Goal: Task Accomplishment & Management: Manage account settings

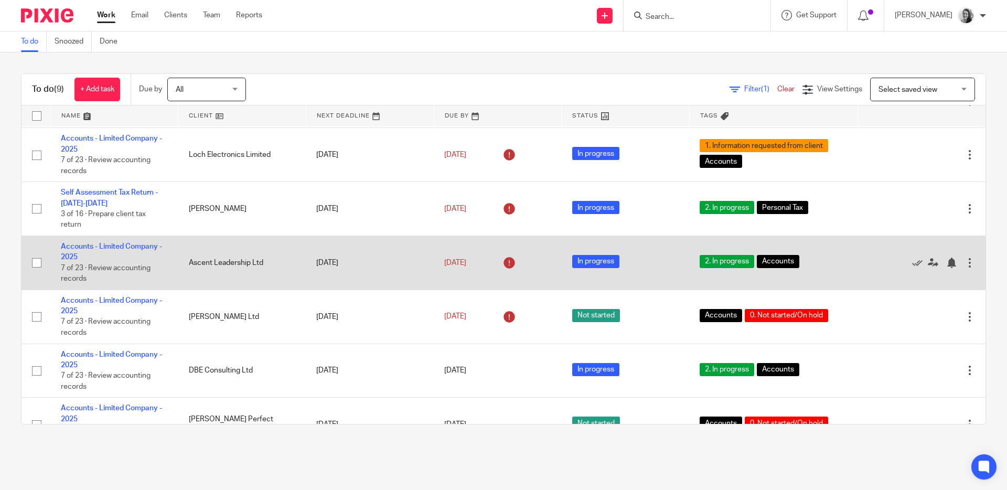
scroll to position [197, 0]
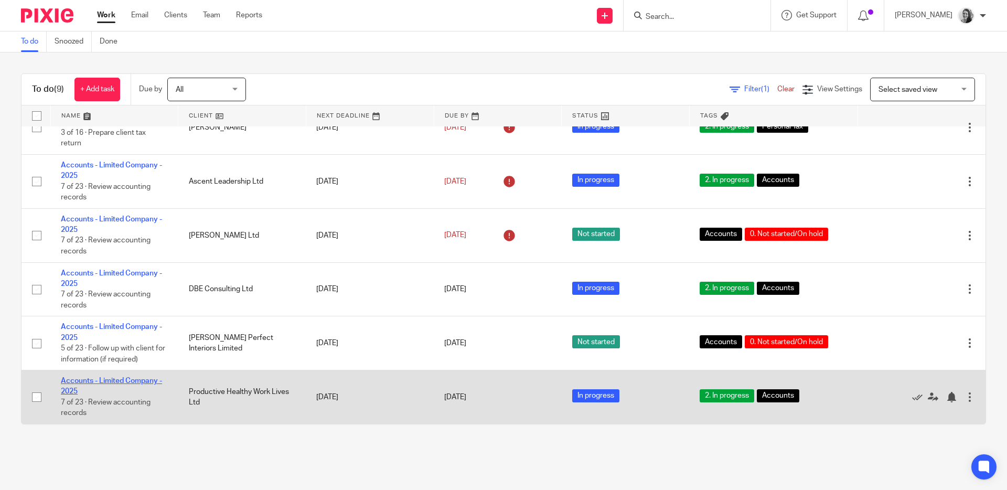
click at [87, 378] on link "Accounts - Limited Company - 2025" at bounding box center [111, 386] width 101 height 18
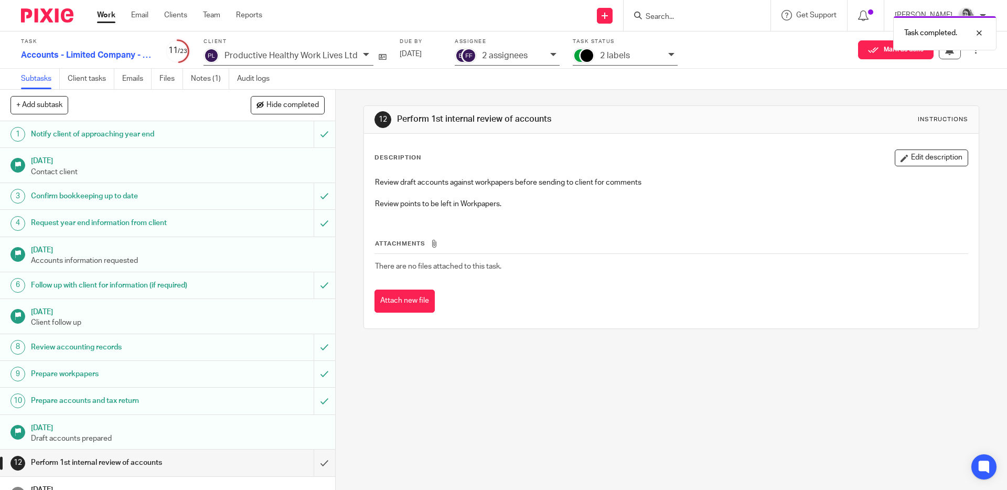
scroll to position [14, 0]
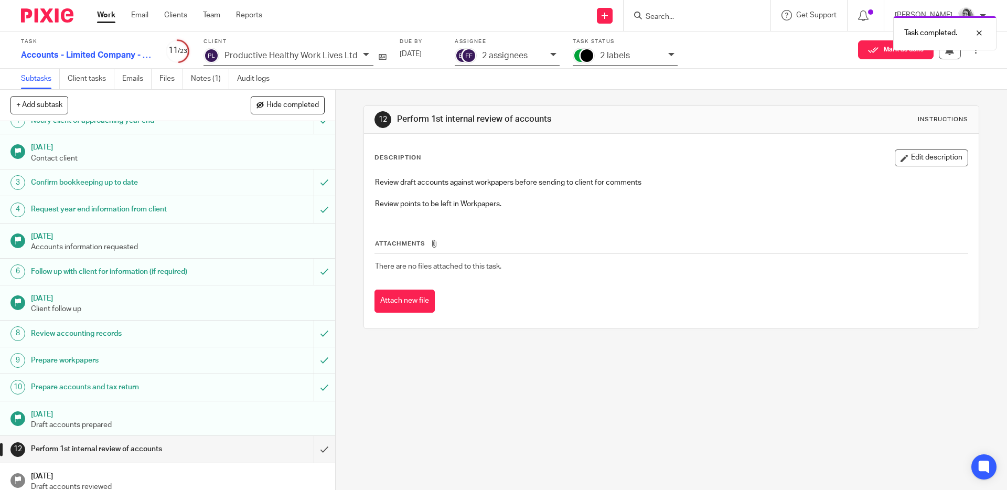
click at [616, 51] on p "2 labels" at bounding box center [615, 55] width 30 height 9
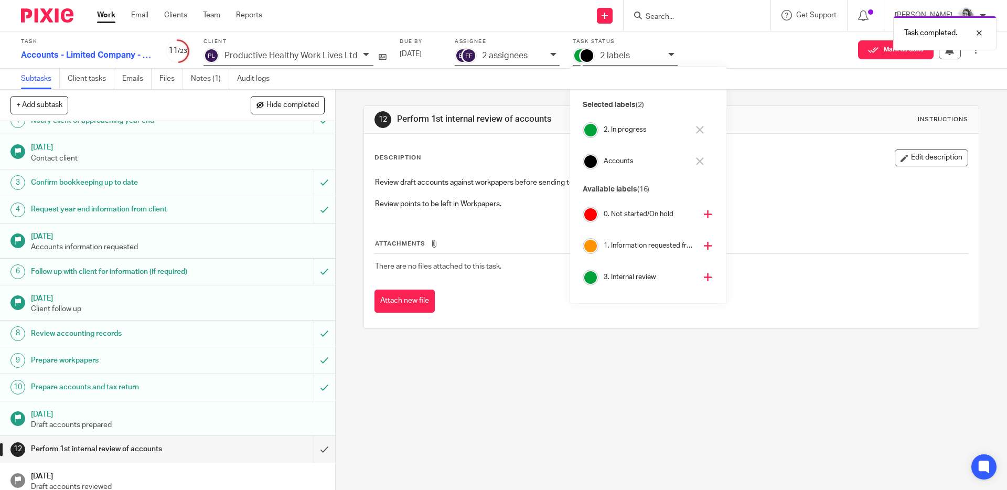
click at [702, 128] on icon at bounding box center [700, 130] width 8 height 8
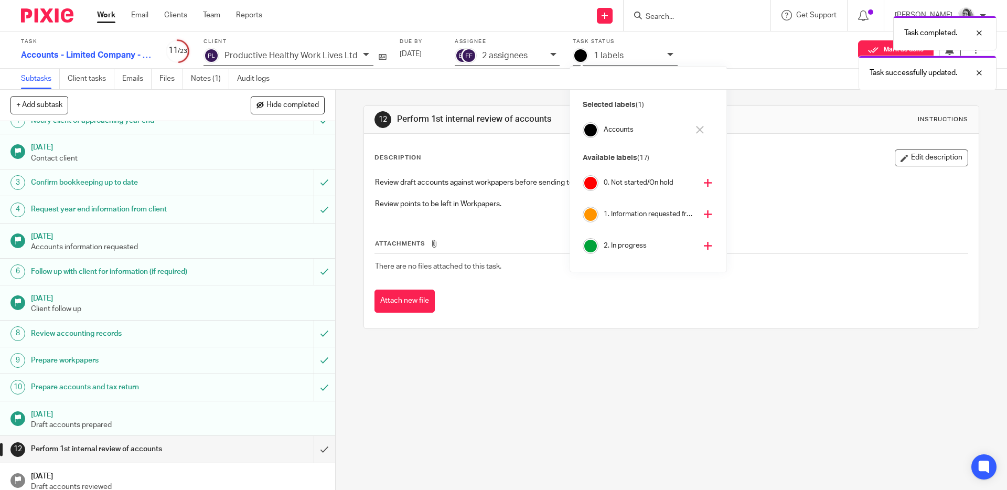
scroll to position [48, 0]
click at [704, 226] on icon at bounding box center [708, 229] width 8 height 8
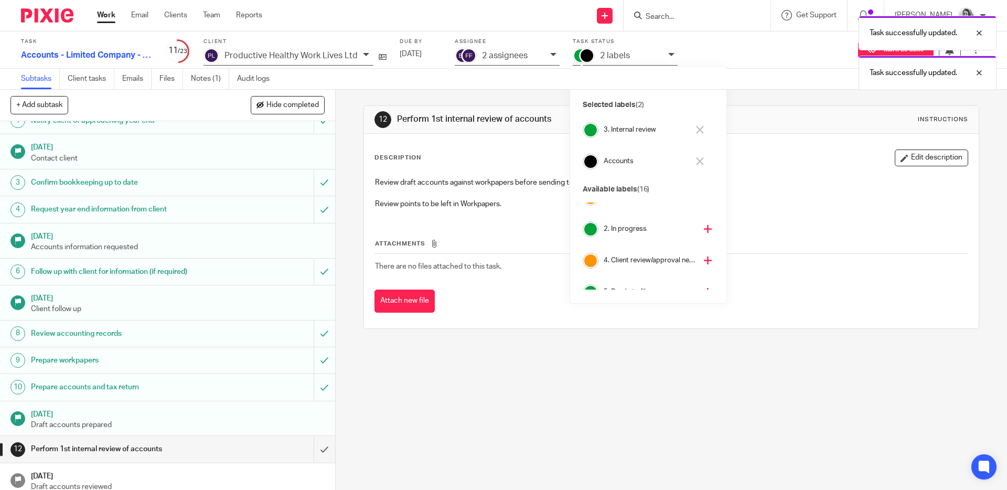
click at [544, 155] on div "Description Edit description" at bounding box center [671, 158] width 593 height 17
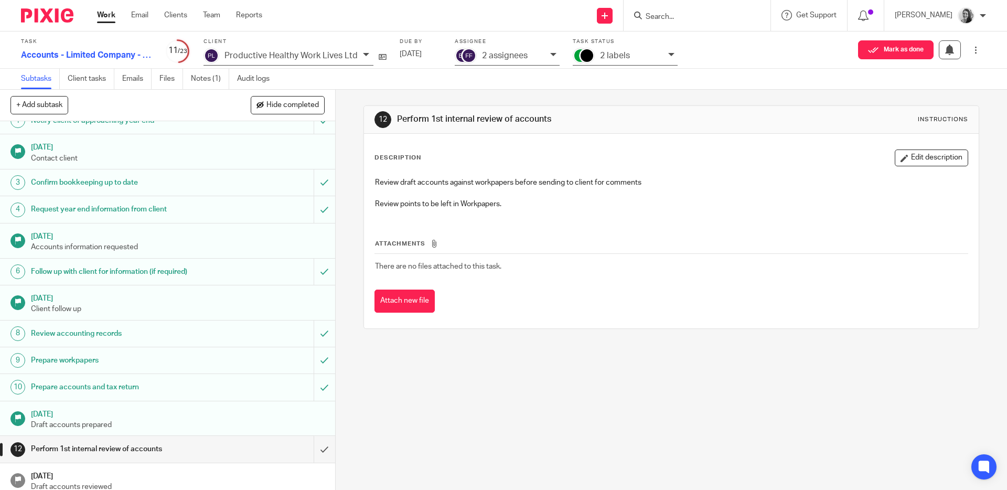
click at [109, 18] on link "Work" at bounding box center [106, 15] width 18 height 10
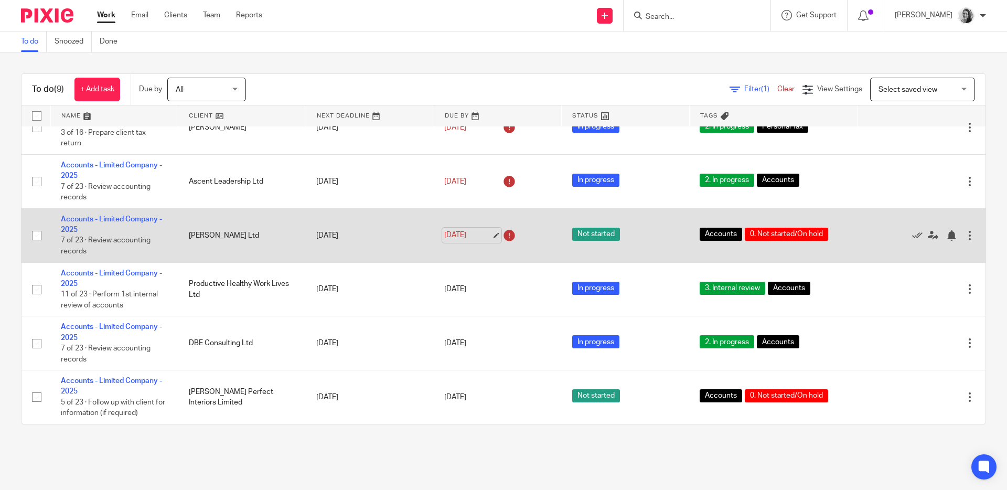
scroll to position [197, 0]
